Goal: Use online tool/utility: Utilize a website feature to perform a specific function

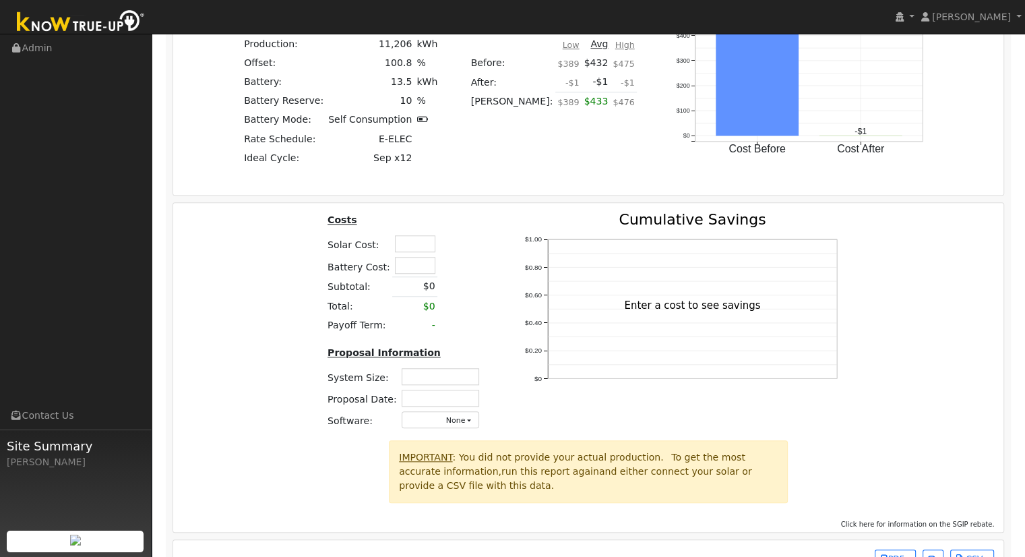
scroll to position [1205, 0]
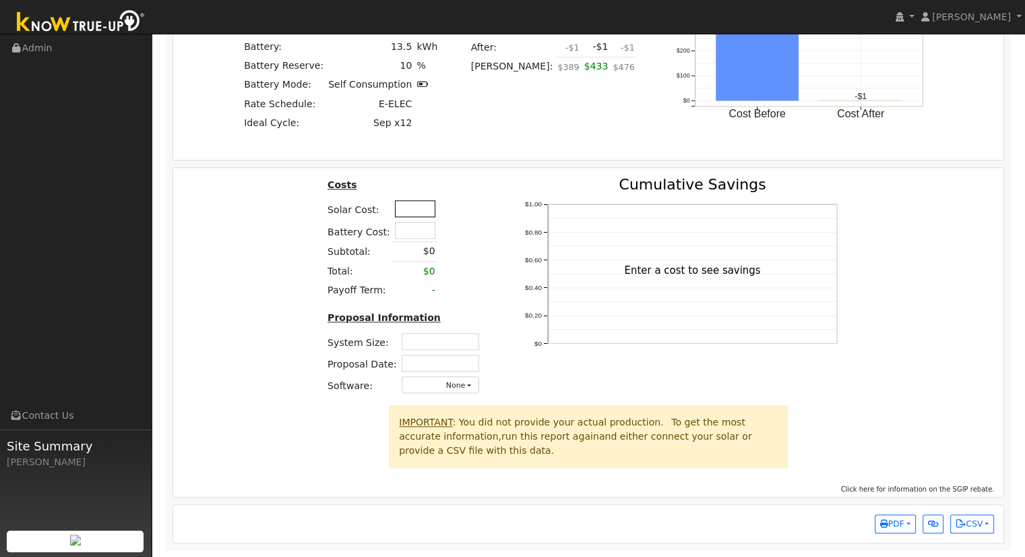
click at [411, 214] on input "text" at bounding box center [415, 208] width 40 height 17
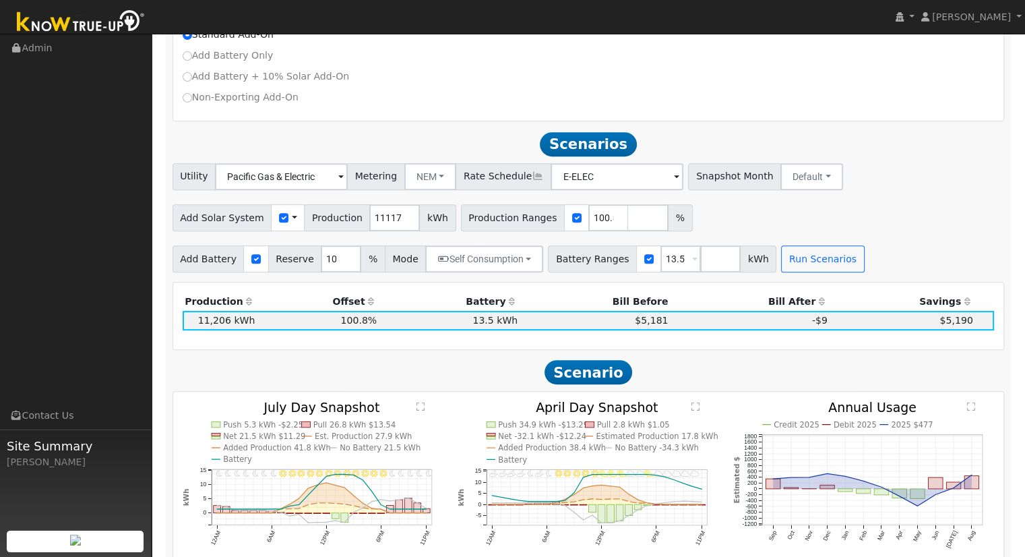
scroll to position [531, 0]
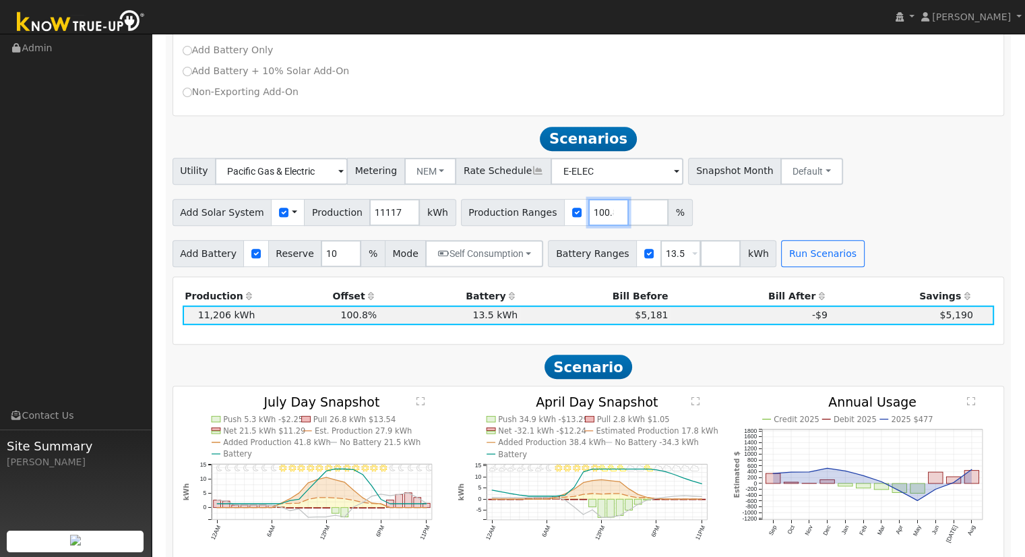
click at [588, 218] on input "100.800576" at bounding box center [608, 212] width 40 height 27
type input "100.8818566159"
click at [507, 257] on button "Self Consumption" at bounding box center [484, 253] width 118 height 27
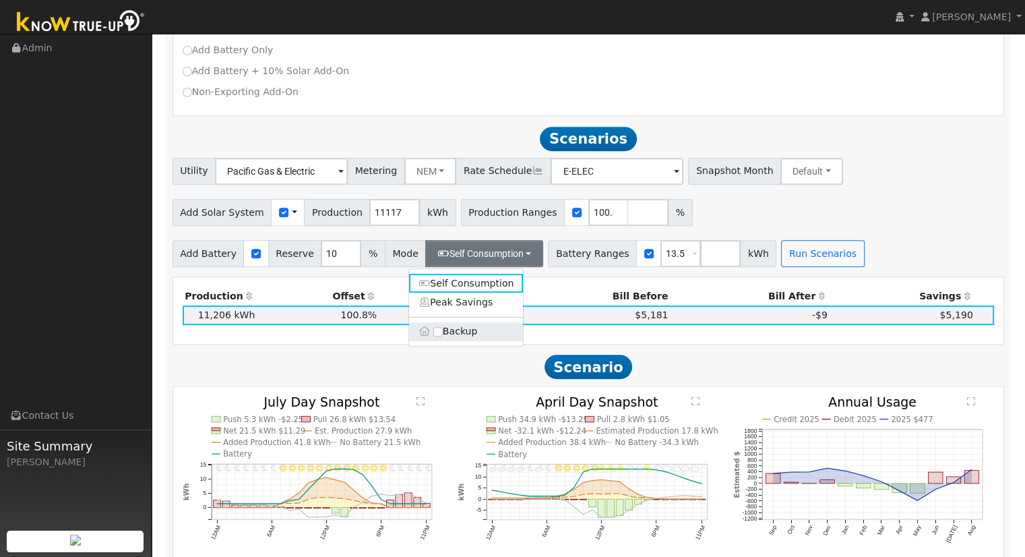
click at [470, 332] on label "Backup" at bounding box center [466, 331] width 115 height 19
click at [443, 332] on input "Backup" at bounding box center [437, 331] width 9 height 9
type input "20"
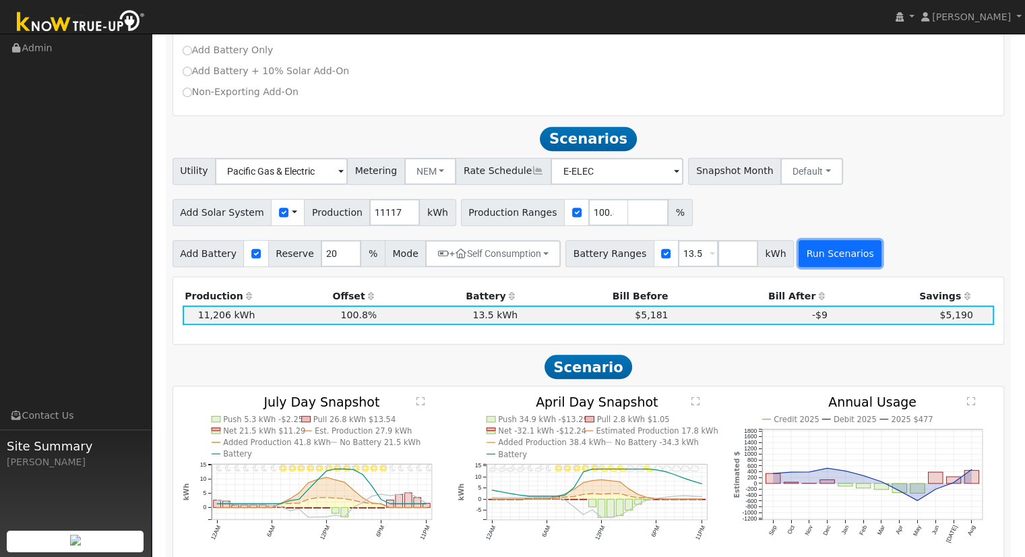
click at [798, 254] on button "Run Scenarios" at bounding box center [839, 253] width 83 height 27
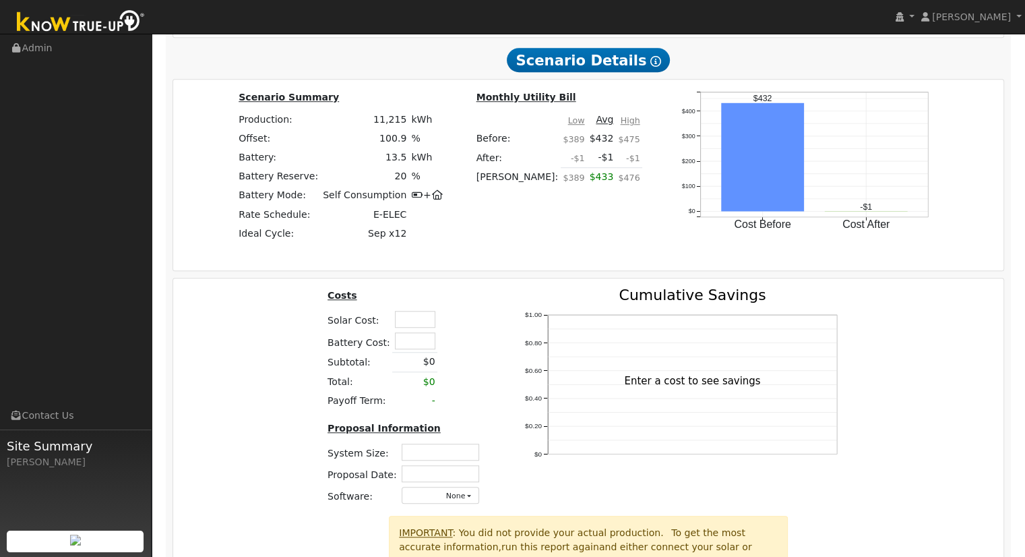
scroll to position [1205, 0]
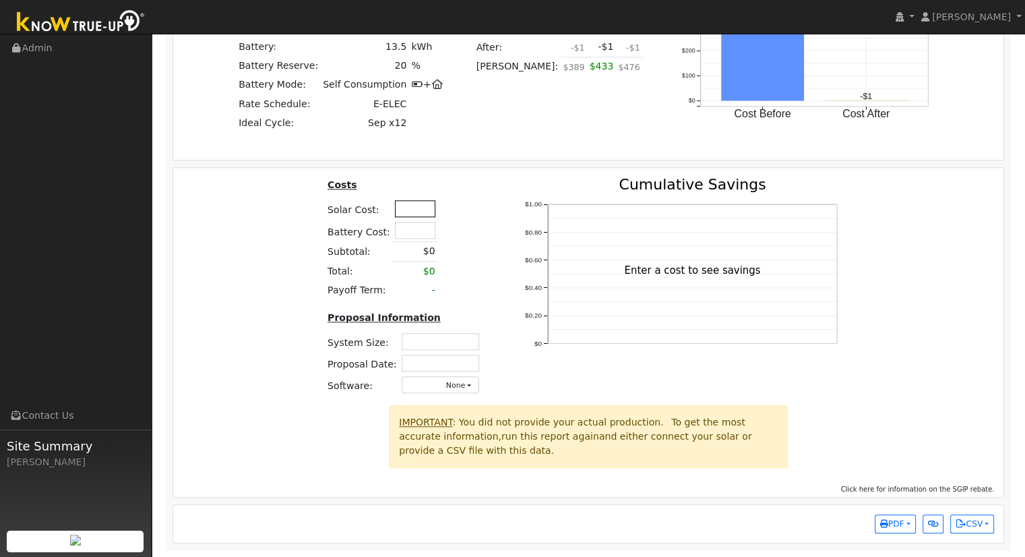
click at [417, 208] on input "text" at bounding box center [415, 208] width 40 height 17
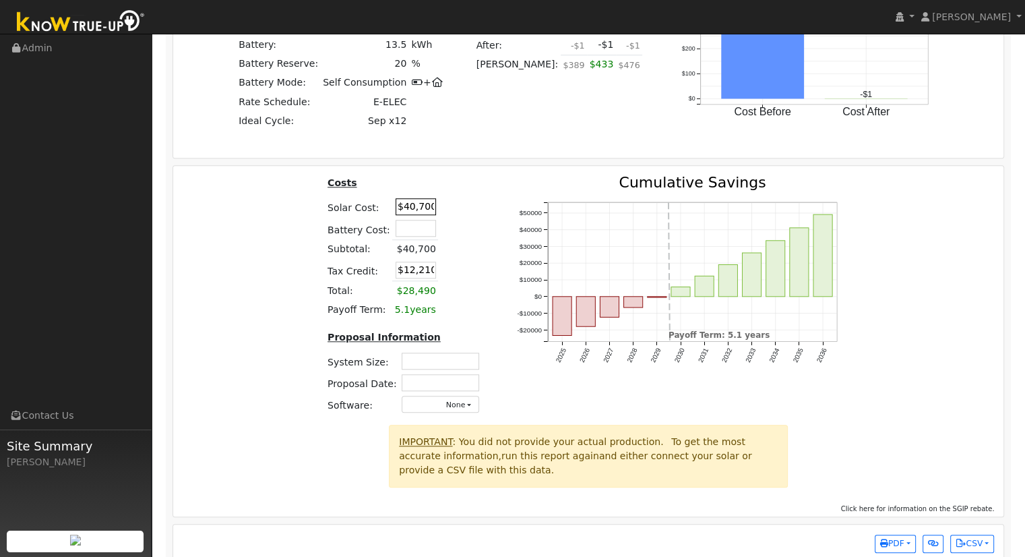
click at [426, 210] on input "$40,700" at bounding box center [416, 206] width 40 height 17
type input "$40,650"
type input "$12,195"
click at [283, 303] on div "Costs Solar Cost: $40,650 Battery Cost: Subtotal: $40,650 Tax Credit: $12,195 T…" at bounding box center [588, 299] width 840 height 249
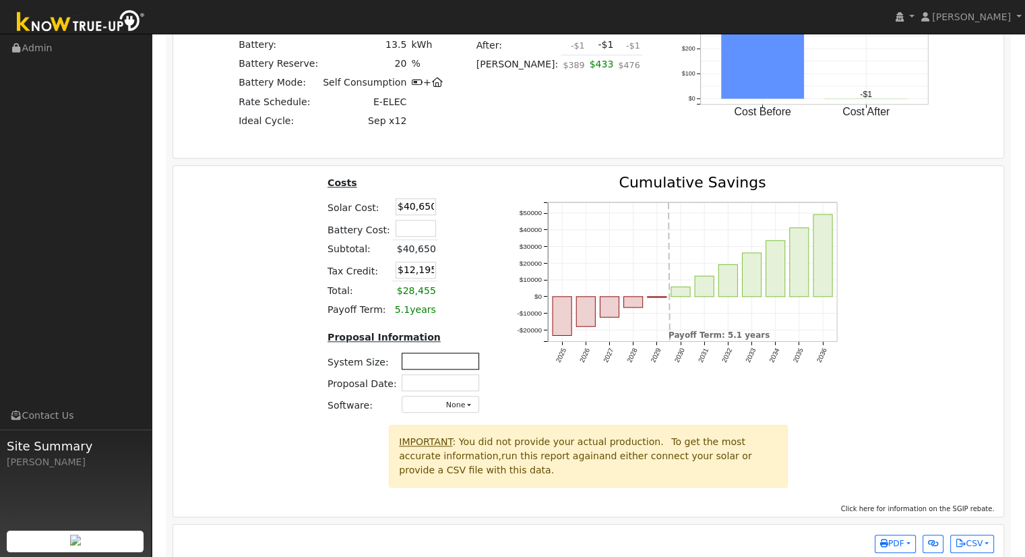
click at [422, 362] on input "text" at bounding box center [440, 360] width 77 height 17
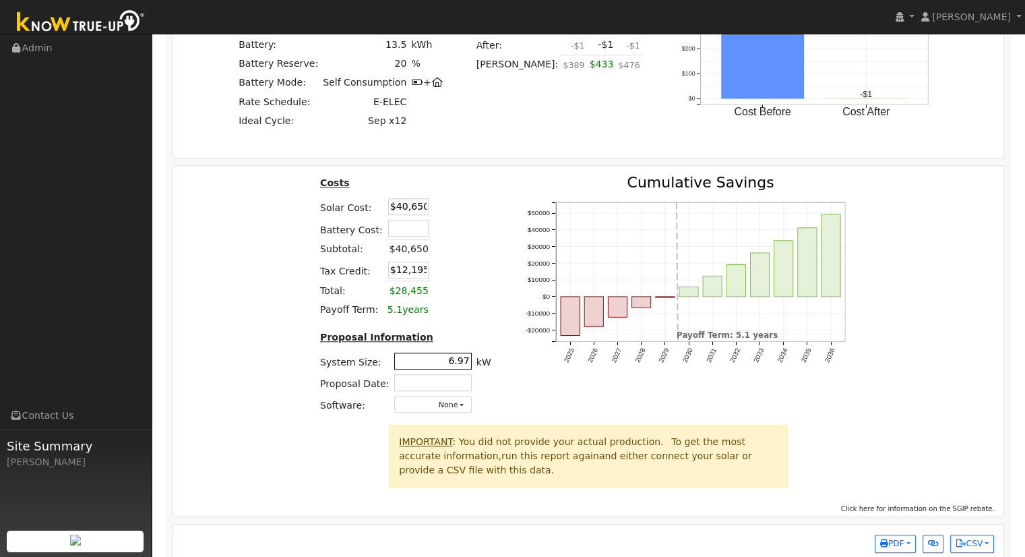
type input "6.97"
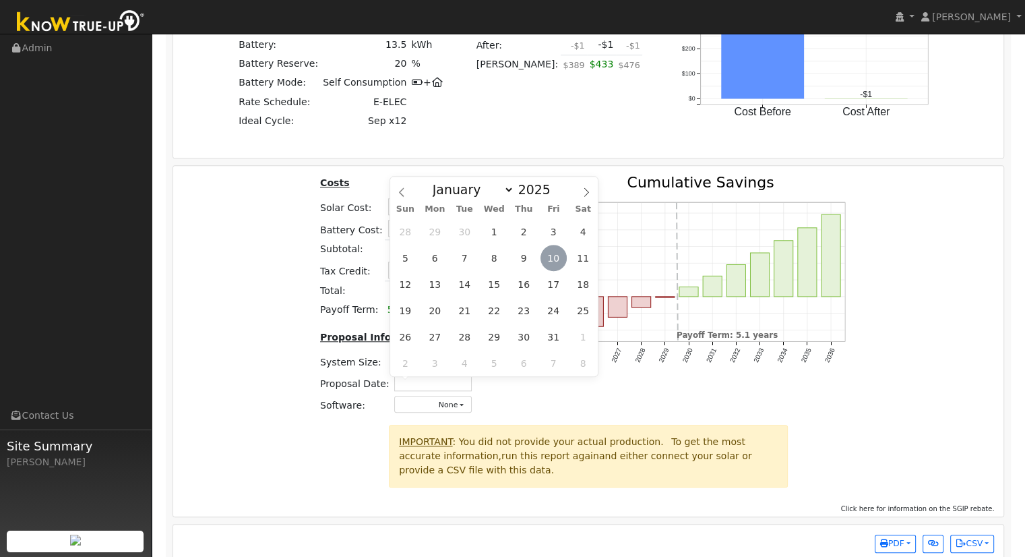
click at [555, 257] on span "10" at bounding box center [553, 258] width 26 height 26
type input "[DATE]"
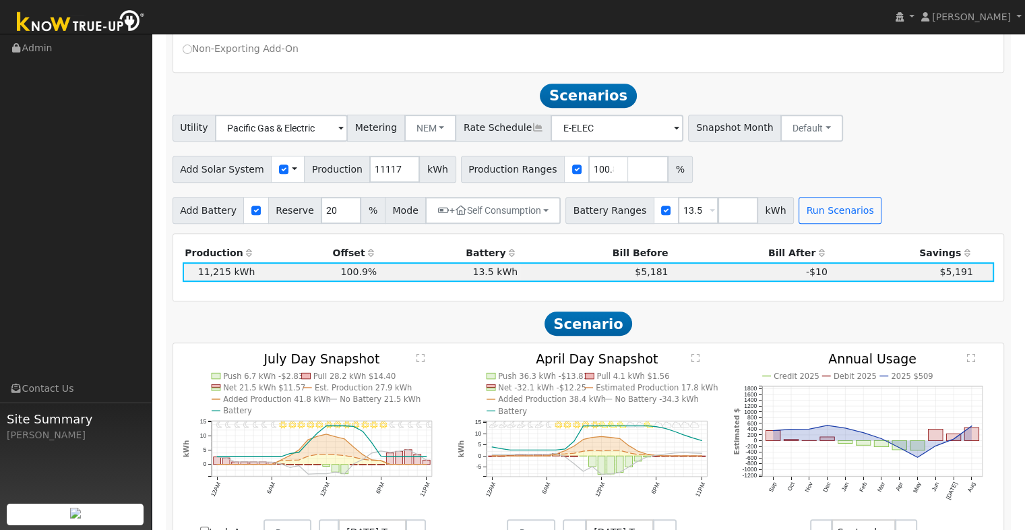
scroll to position [472, 0]
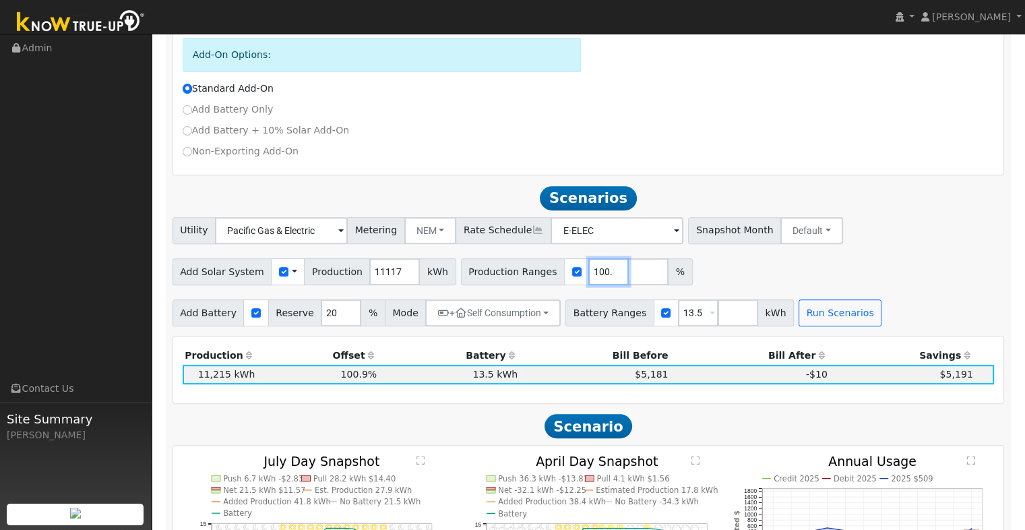
click at [588, 278] on input "100.8818566159" at bounding box center [608, 271] width 40 height 27
type input "1"
type input "100.818566159"
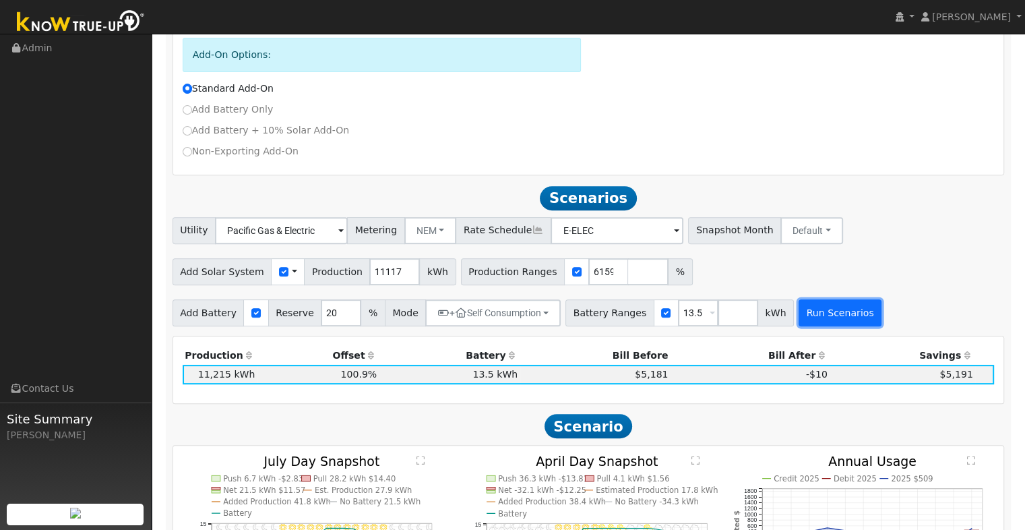
click at [817, 305] on button "Run Scenarios" at bounding box center [839, 312] width 83 height 27
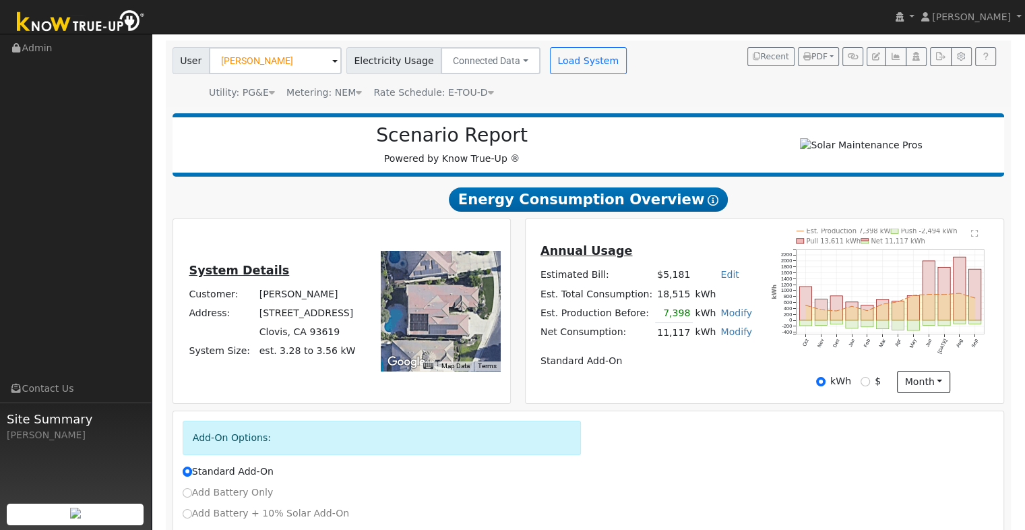
scroll to position [0, 0]
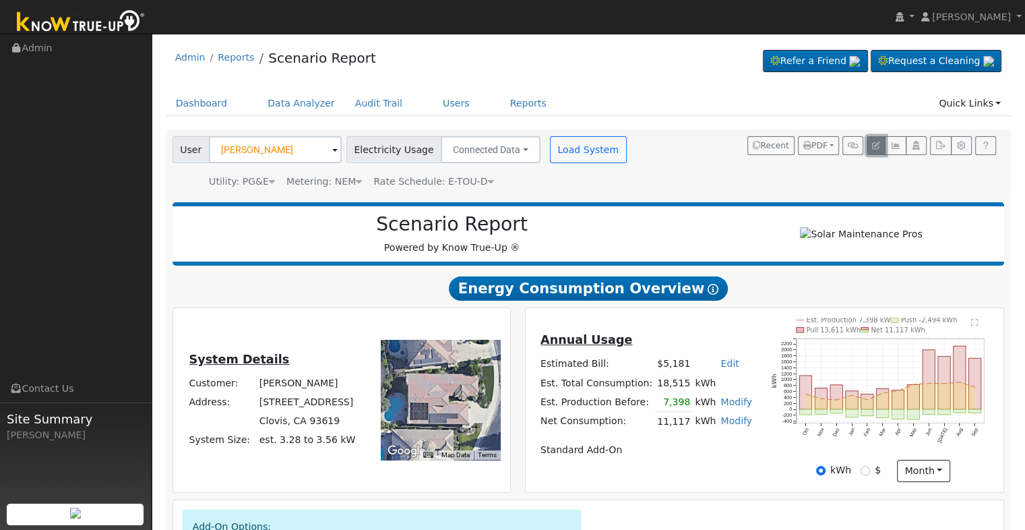
click at [876, 141] on icon "button" at bounding box center [876, 145] width 8 height 8
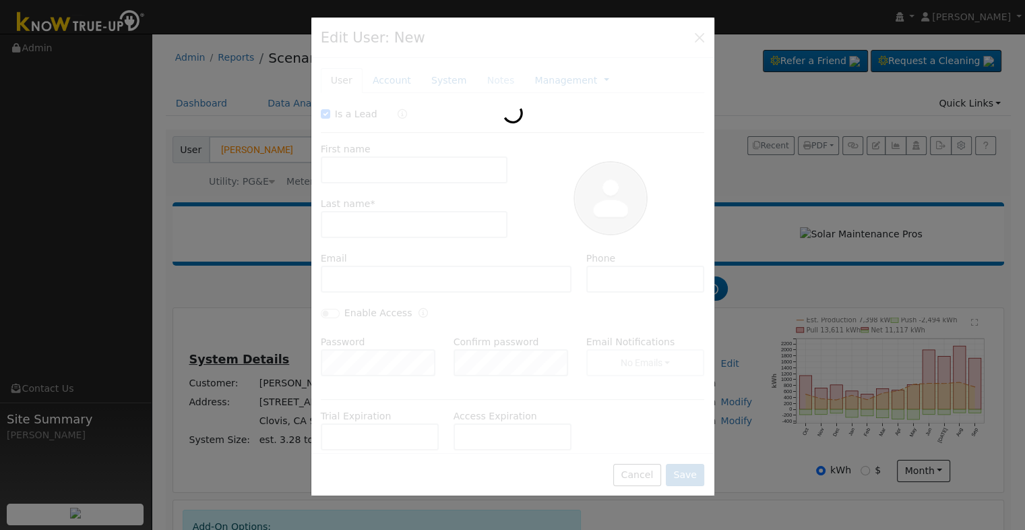
checkbox input "true"
type input "[PERSON_NAME]"
type input "[EMAIL_ADDRESS][DOMAIN_NAME]"
type input "[PHONE_NUMBER]"
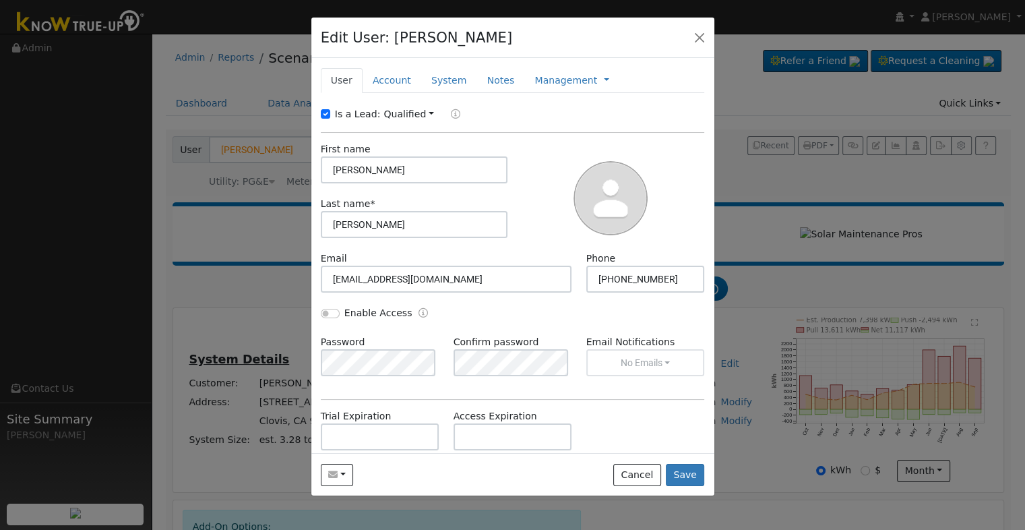
click at [366, 166] on input "[PERSON_NAME]" at bounding box center [414, 169] width 187 height 27
type input "[PERSON_NAME]"
type input "Day"
click at [679, 475] on button "Save" at bounding box center [685, 475] width 39 height 23
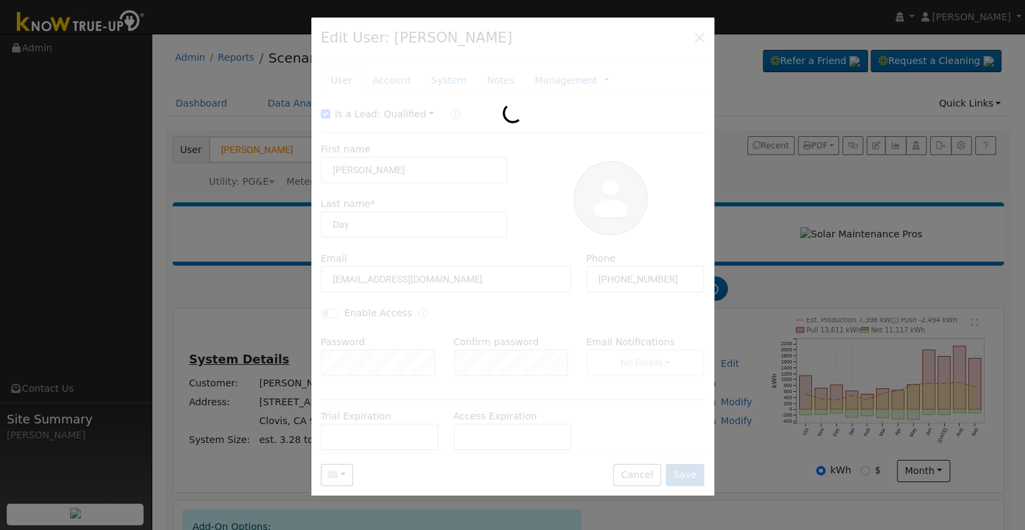
type input "[PERSON_NAME]"
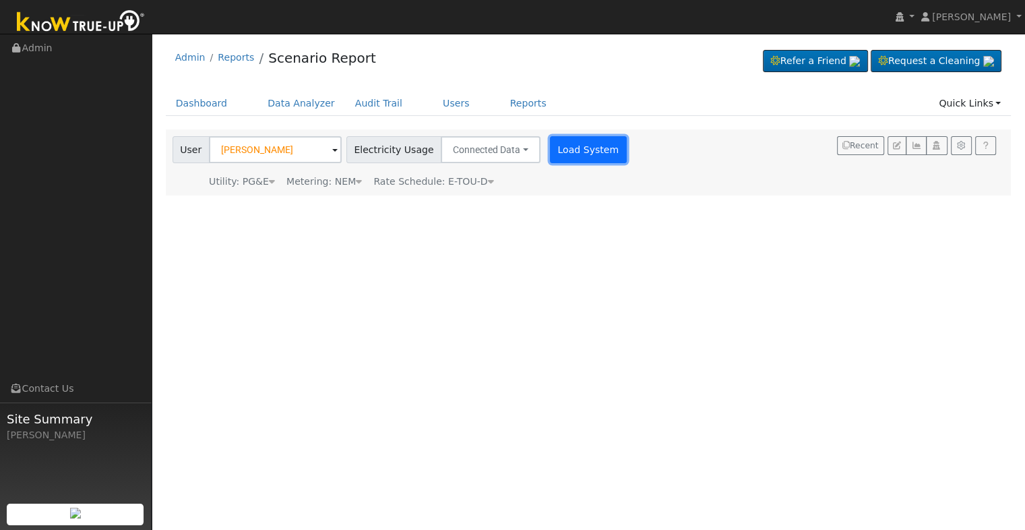
click at [550, 150] on button "Load System" at bounding box center [588, 149] width 77 height 27
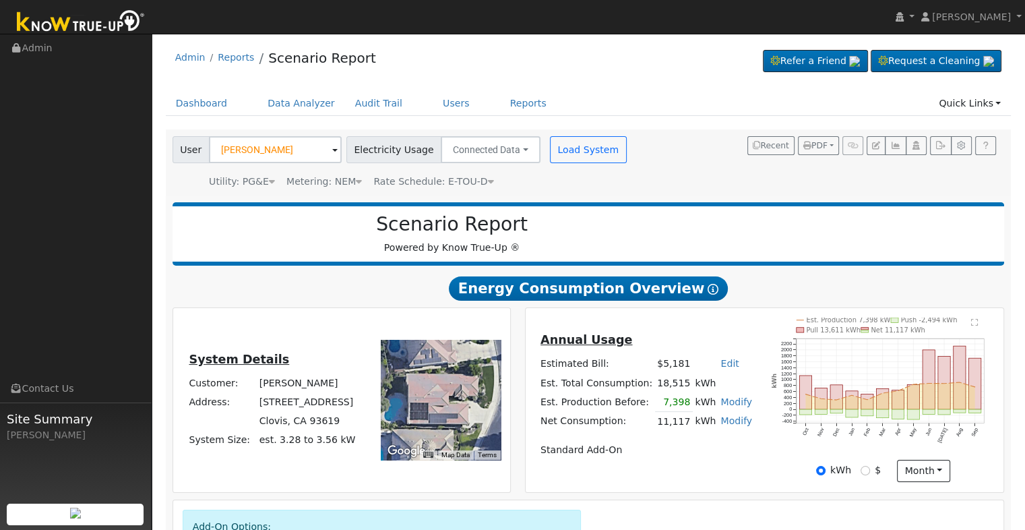
scroll to position [199, 0]
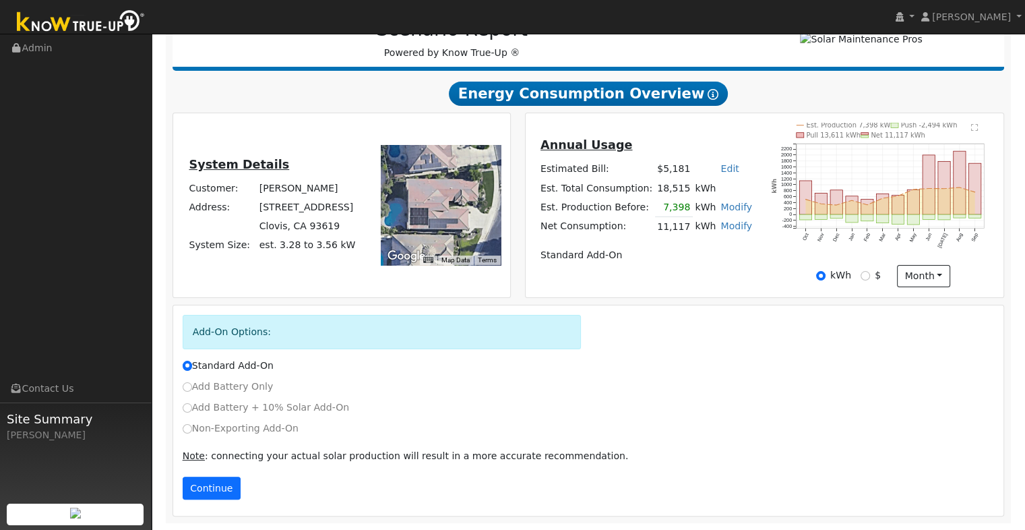
click at [211, 476] on div "Add-On Options: Standard Add-On Add Battery Only Add Battery + 10% Solar Add-On…" at bounding box center [588, 410] width 831 height 211
click at [214, 481] on button "Continue" at bounding box center [212, 487] width 58 height 23
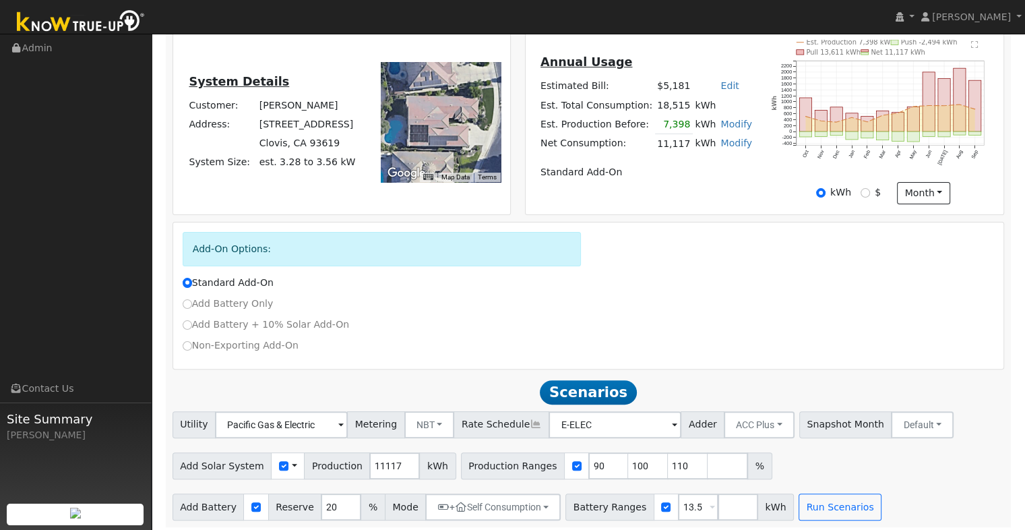
scroll to position [287, 0]
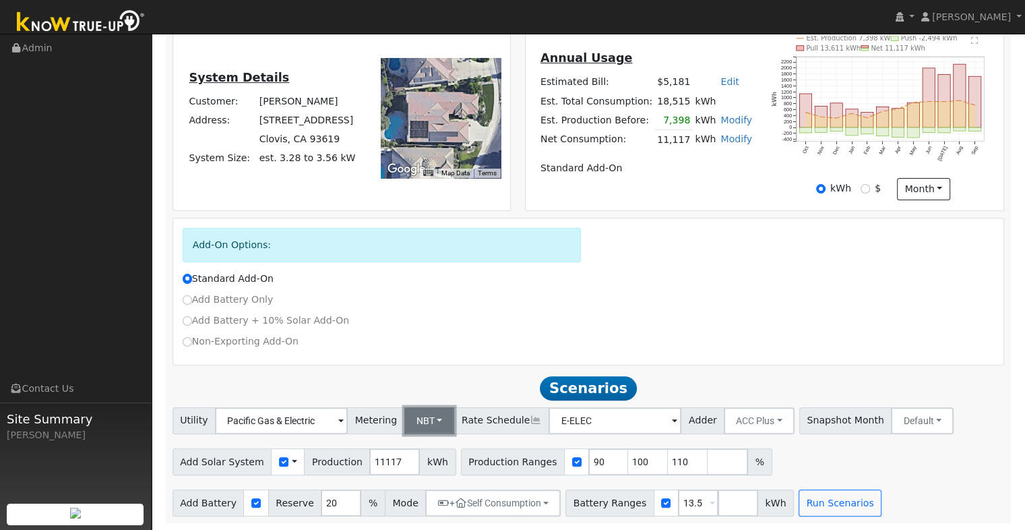
click at [423, 422] on button "NBT" at bounding box center [429, 420] width 51 height 27
click at [439, 451] on link "NEM" at bounding box center [440, 450] width 94 height 19
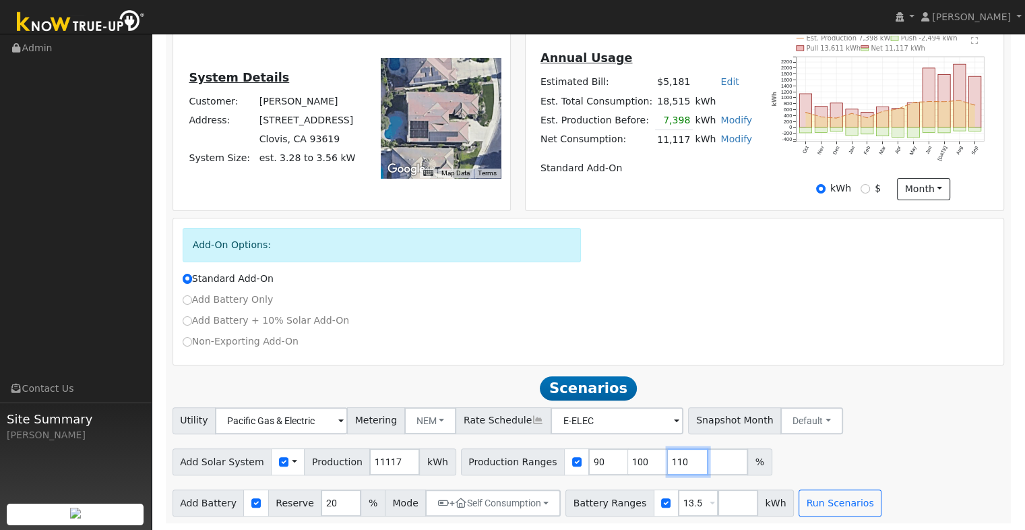
click at [668, 459] on input "110" at bounding box center [688, 461] width 40 height 27
type input "1"
type input "100.818566159"
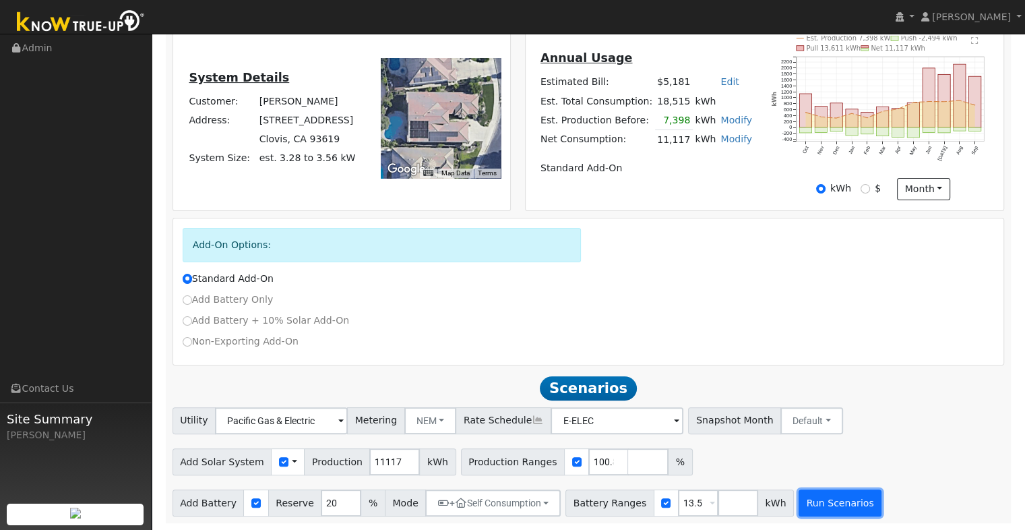
click at [799, 501] on button "Run Scenarios" at bounding box center [839, 502] width 83 height 27
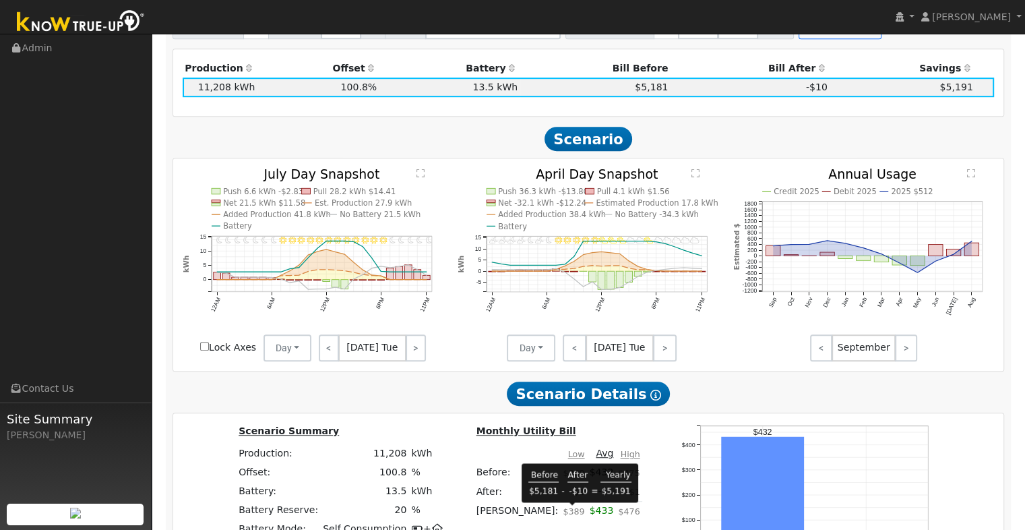
scroll to position [387, 0]
